Goal: Navigation & Orientation: Find specific page/section

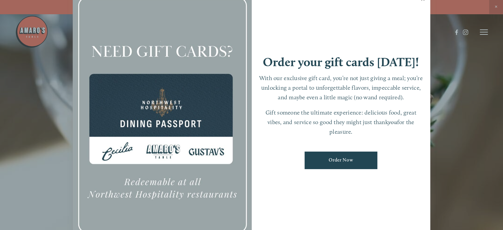
click at [422, 1] on link "Close" at bounding box center [422, 0] width 13 height 19
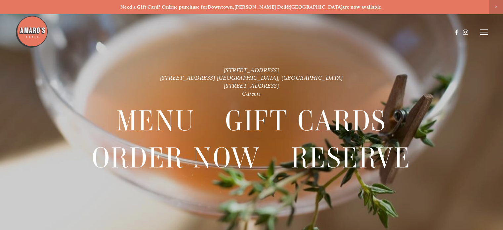
click at [498, 5] on span "Close Announcement" at bounding box center [496, 7] width 14 height 14
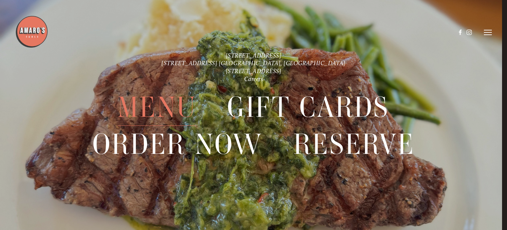
click at [152, 106] on span "Menu" at bounding box center [157, 107] width 79 height 37
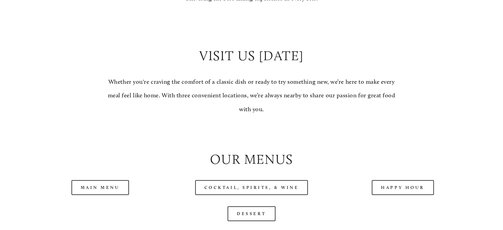
scroll to position [595, 0]
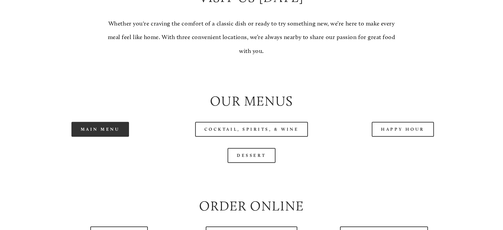
click at [119, 136] on link "Main Menu" at bounding box center [100, 129] width 58 height 15
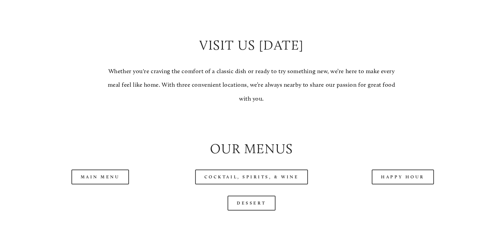
scroll to position [661, 0]
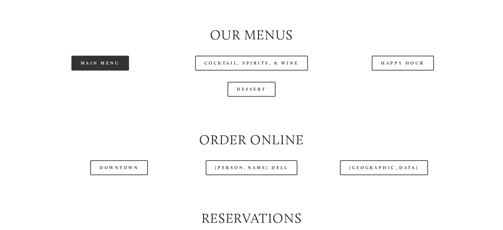
click at [102, 70] on link "Main Menu" at bounding box center [100, 63] width 58 height 15
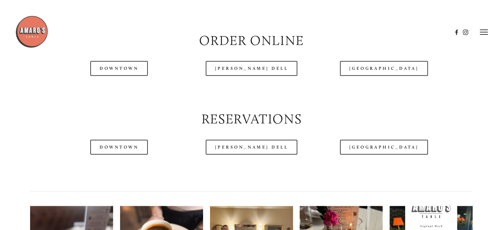
scroll to position [760, 0]
click at [117, 76] on link "Downtown" at bounding box center [118, 68] width 57 height 15
